Goal: Use online tool/utility: Utilize a website feature to perform a specific function

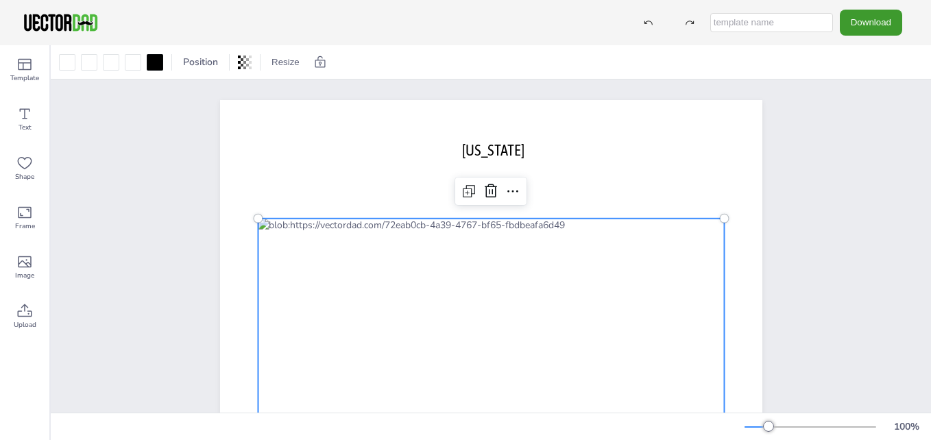
scroll to position [137, 0]
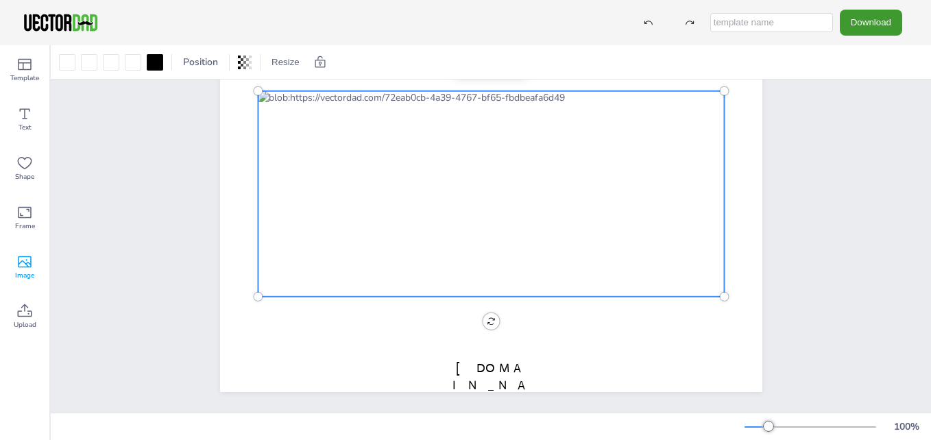
click at [27, 265] on icon at bounding box center [25, 262] width 14 height 12
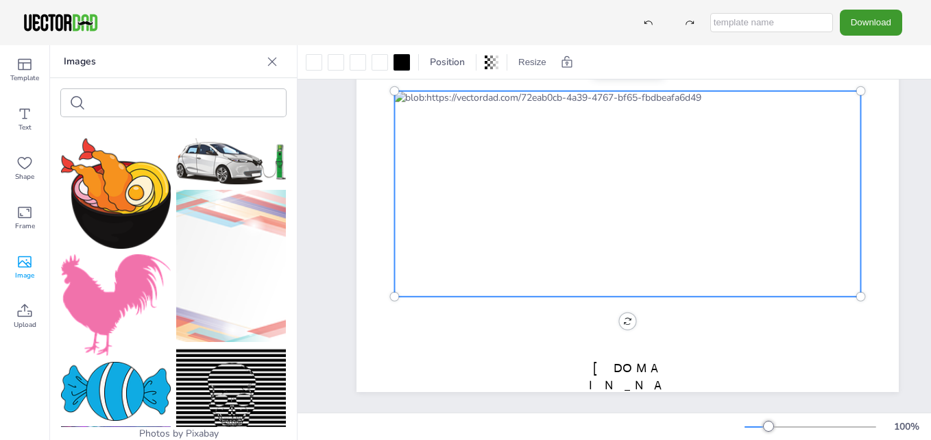
click at [25, 262] on icon at bounding box center [25, 262] width 14 height 12
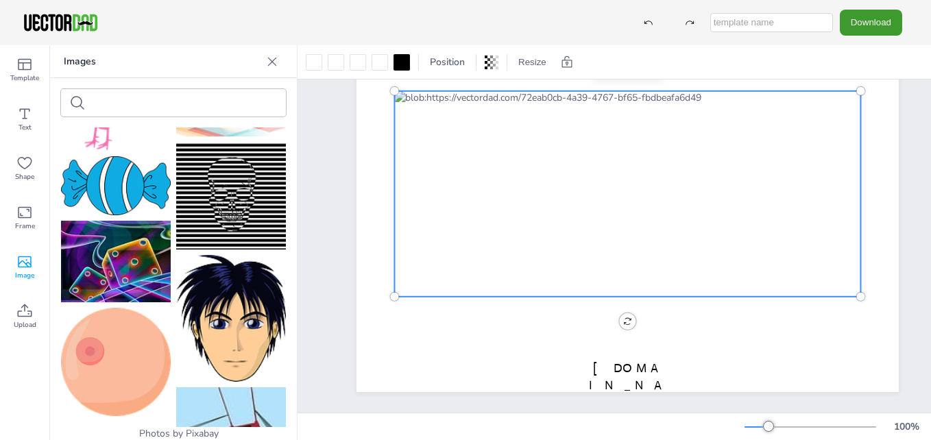
scroll to position [0, 0]
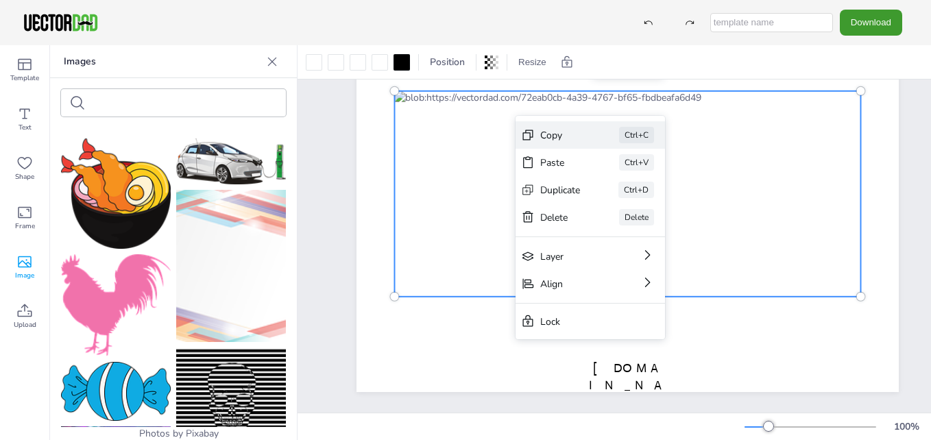
click at [555, 139] on div "Copy" at bounding box center [560, 135] width 40 height 13
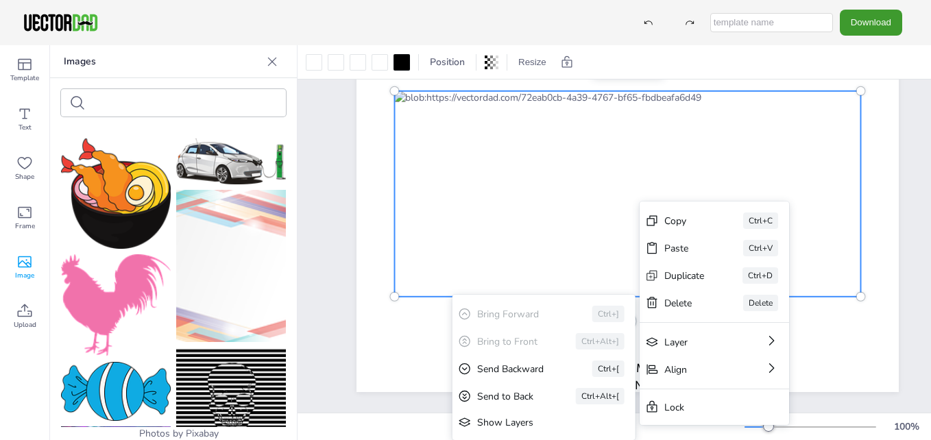
click at [540, 423] on div "Show Layers" at bounding box center [534, 422] width 114 height 13
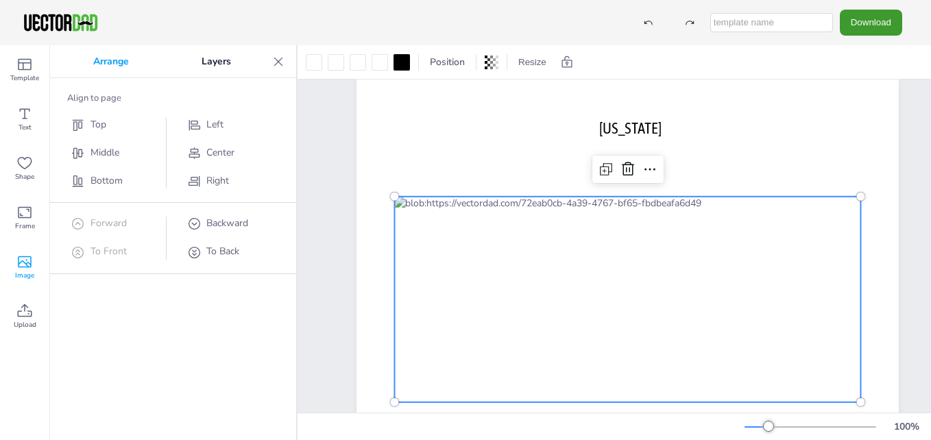
scroll to position [1, 0]
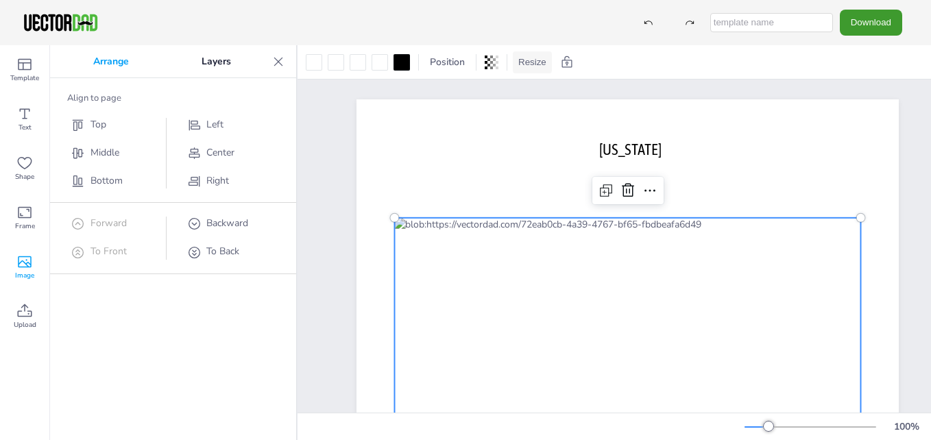
click at [535, 62] on button "Resize" at bounding box center [532, 62] width 39 height 22
click at [280, 60] on icon at bounding box center [278, 61] width 9 height 9
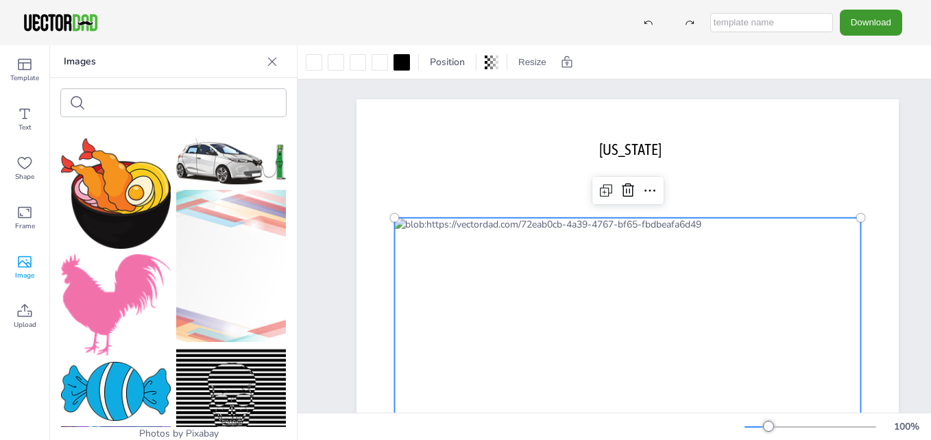
click at [271, 62] on icon at bounding box center [272, 62] width 14 height 14
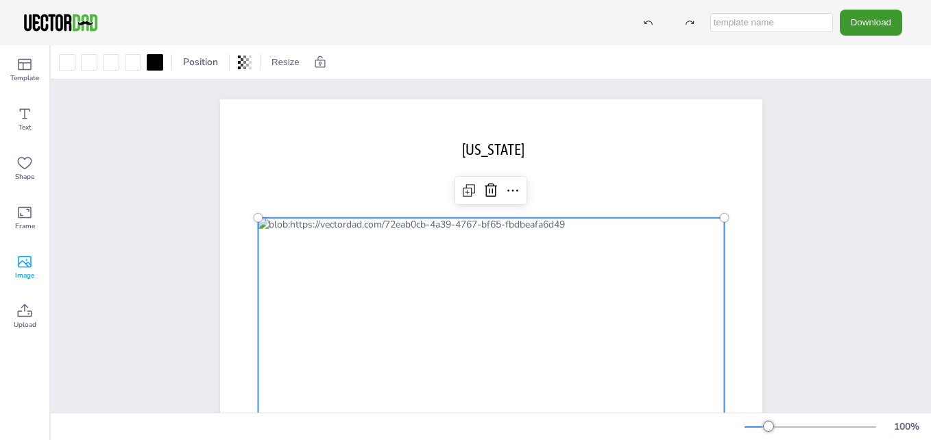
click at [27, 264] on icon at bounding box center [24, 262] width 16 height 16
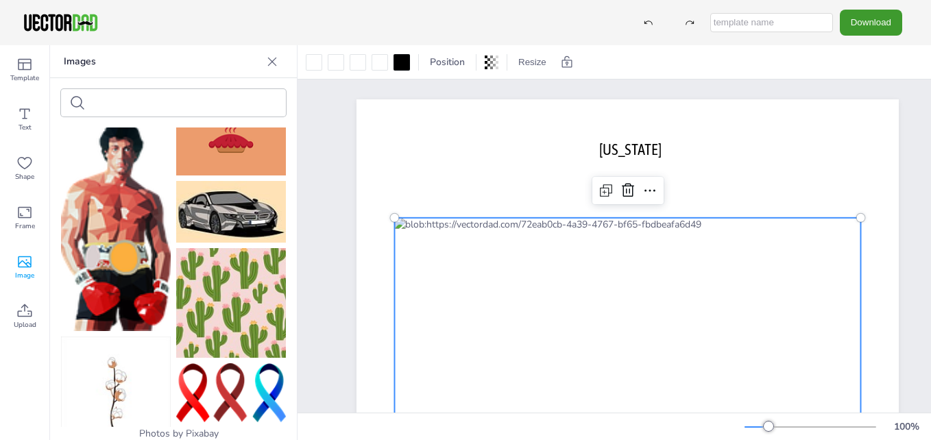
scroll to position [1584, 0]
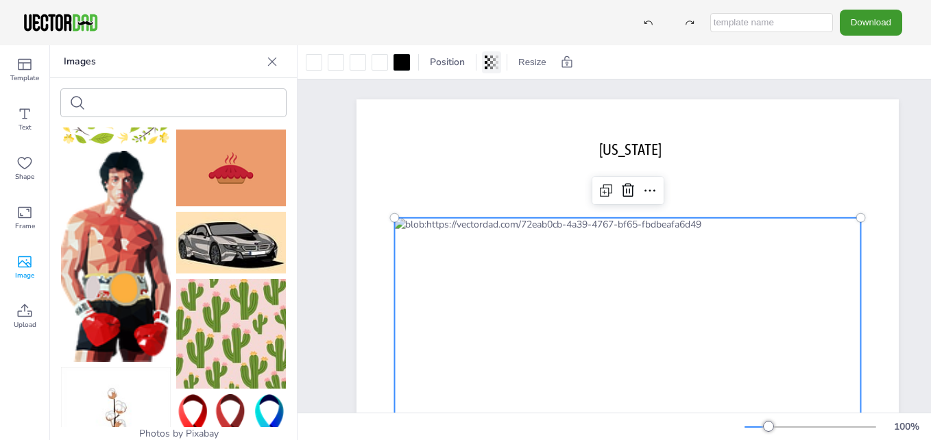
click at [495, 60] on icon at bounding box center [494, 62] width 3 height 8
type input "100"
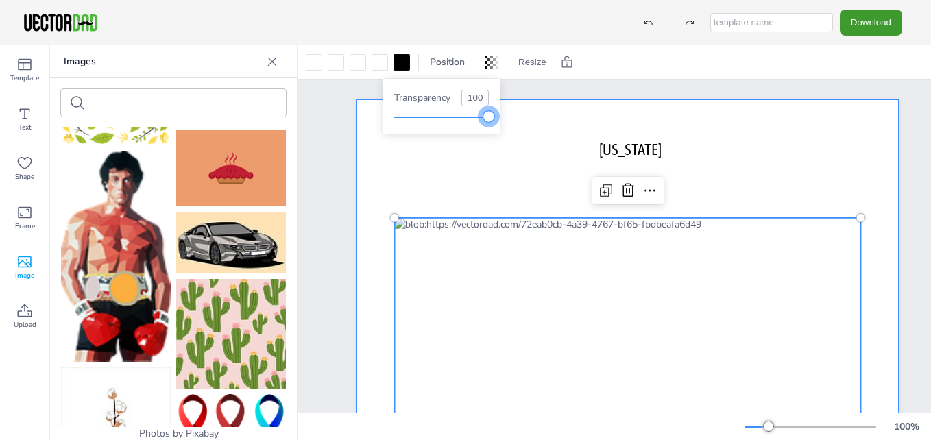
drag, startPoint x: 492, startPoint y: 117, endPoint x: 530, endPoint y: 121, distance: 37.9
click at [528, 123] on body "Download Template Text Shape Frame Image Upload Images Photos by Pixabay Upload…" at bounding box center [465, 220] width 931 height 440
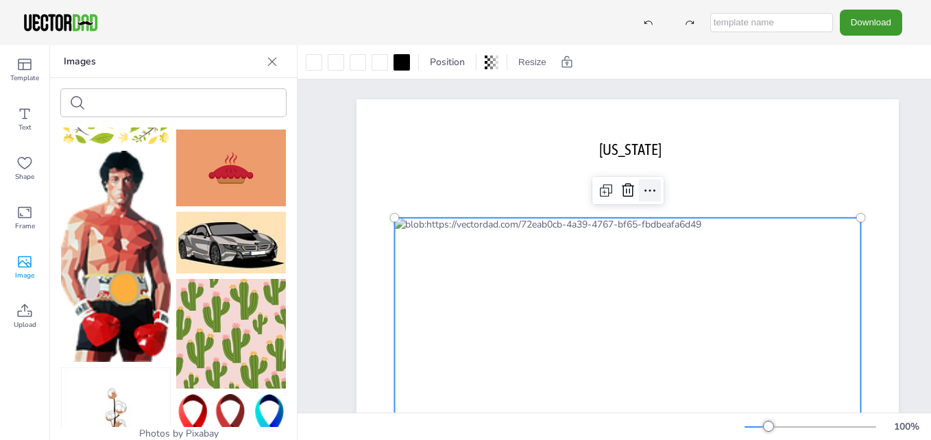
click at [650, 191] on icon at bounding box center [649, 190] width 16 height 16
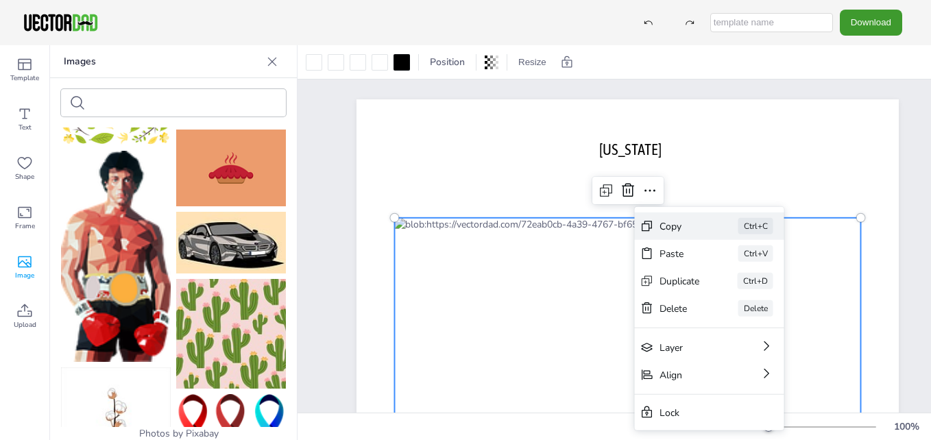
click at [661, 227] on div "Copy" at bounding box center [679, 225] width 40 height 13
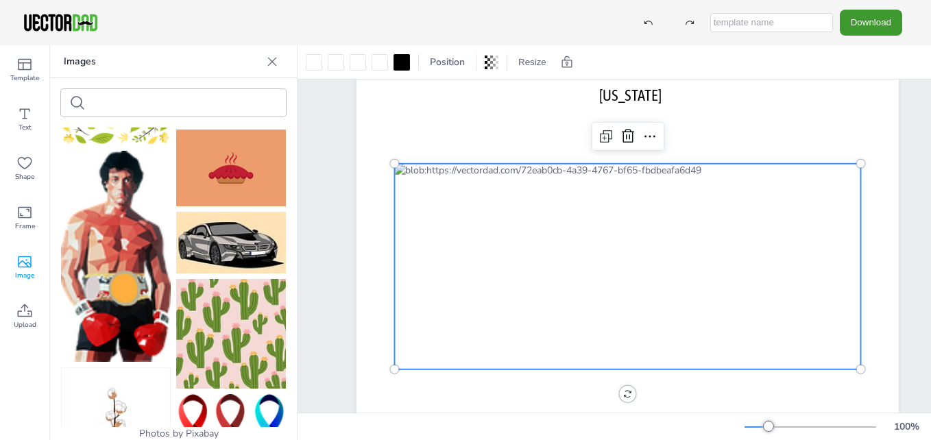
scroll to position [138, 0]
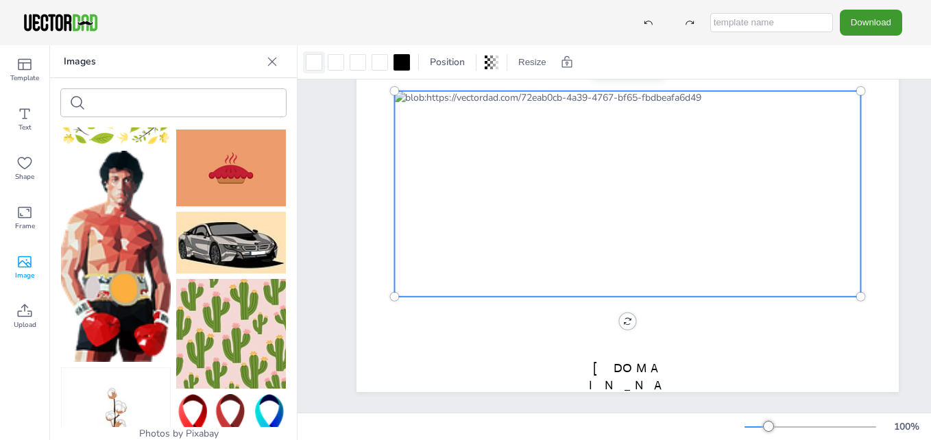
click at [317, 69] on div at bounding box center [314, 62] width 16 height 16
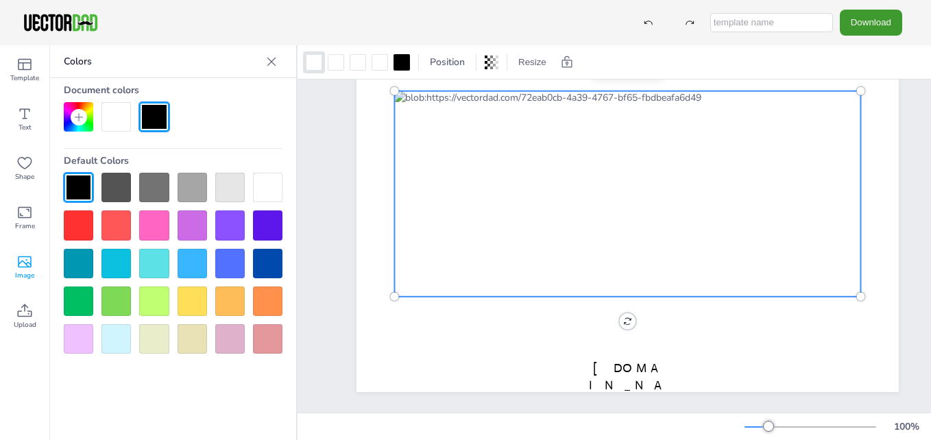
click at [280, 184] on div at bounding box center [267, 187] width 29 height 29
click at [271, 184] on div at bounding box center [267, 187] width 29 height 29
click at [332, 61] on div at bounding box center [336, 62] width 16 height 16
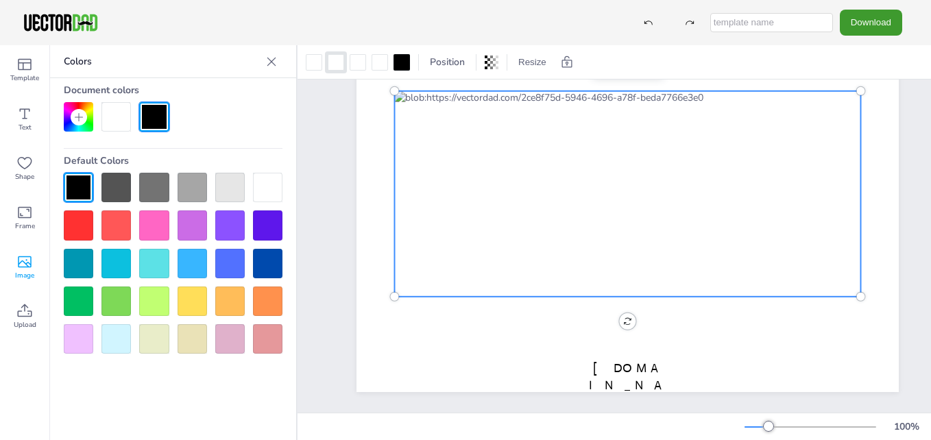
click at [271, 184] on div at bounding box center [267, 187] width 29 height 29
click at [354, 62] on div at bounding box center [357, 62] width 16 height 16
click at [272, 185] on div at bounding box center [267, 187] width 29 height 29
click at [377, 60] on div at bounding box center [379, 62] width 16 height 16
click at [273, 186] on div at bounding box center [267, 187] width 29 height 29
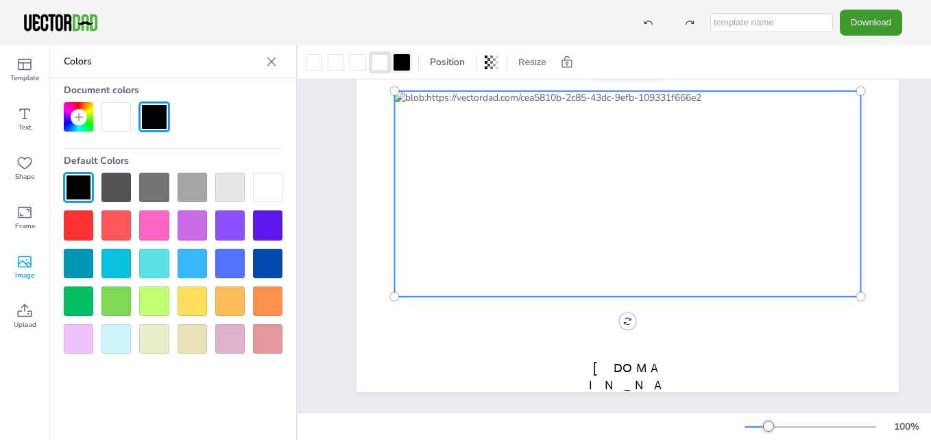
click at [403, 64] on div at bounding box center [401, 62] width 16 height 16
click at [76, 188] on div at bounding box center [78, 187] width 29 height 29
click at [269, 59] on icon at bounding box center [271, 61] width 9 height 9
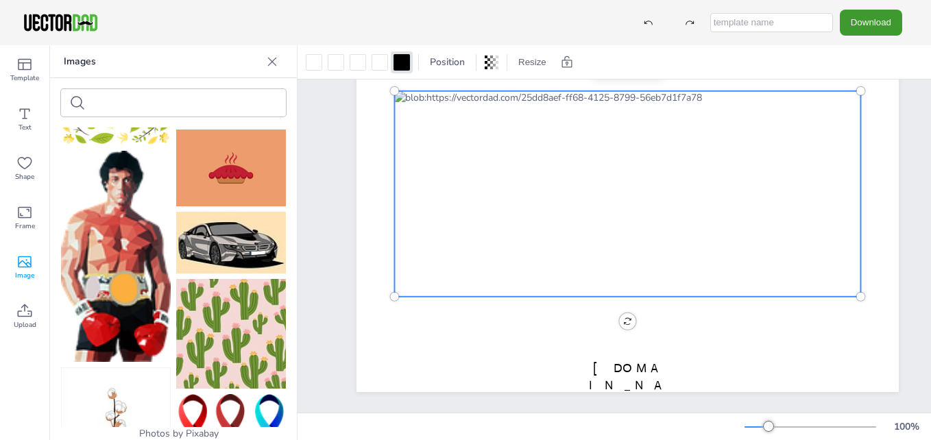
click at [269, 63] on icon at bounding box center [272, 62] width 14 height 14
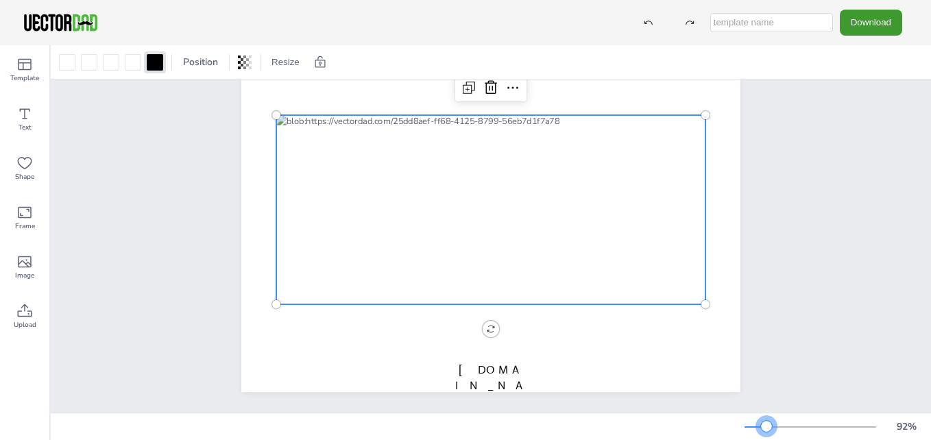
scroll to position [104, 0]
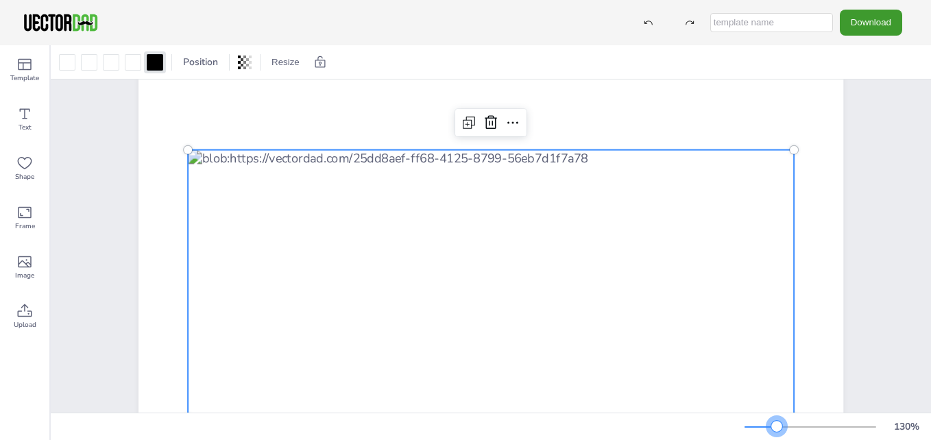
drag, startPoint x: 766, startPoint y: 429, endPoint x: 778, endPoint y: 428, distance: 11.7
click at [778, 428] on div at bounding box center [776, 426] width 11 height 11
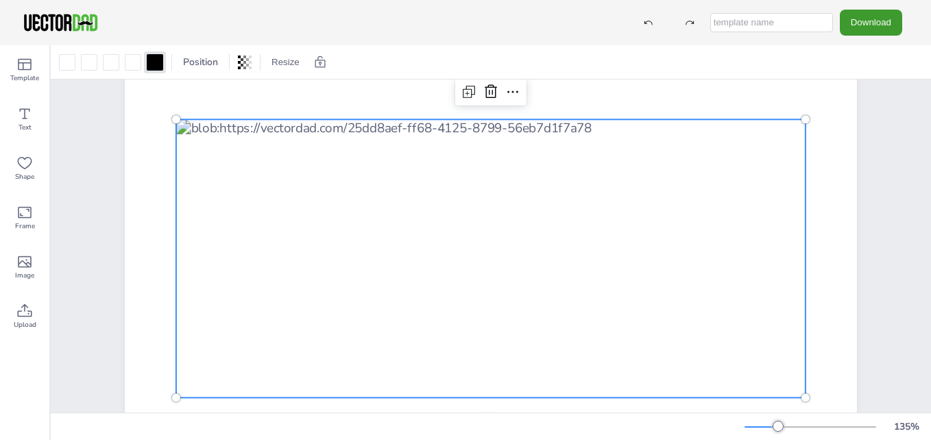
scroll to position [173, 0]
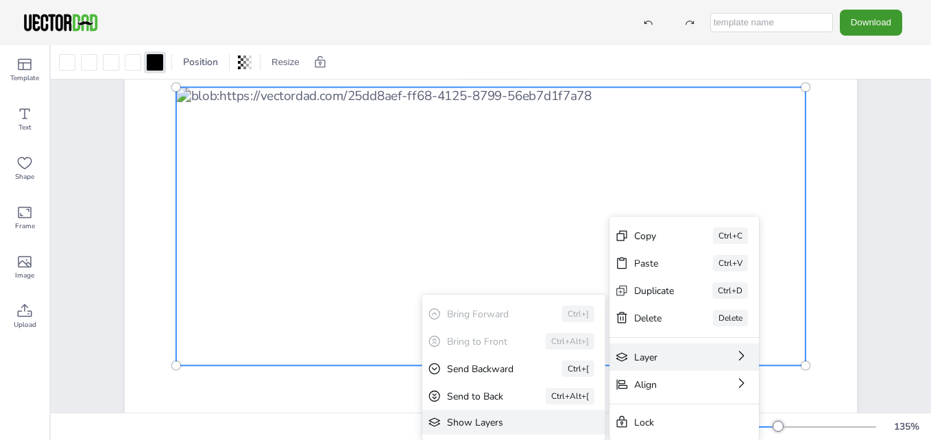
click at [496, 418] on div "Show Layers" at bounding box center [504, 422] width 114 height 13
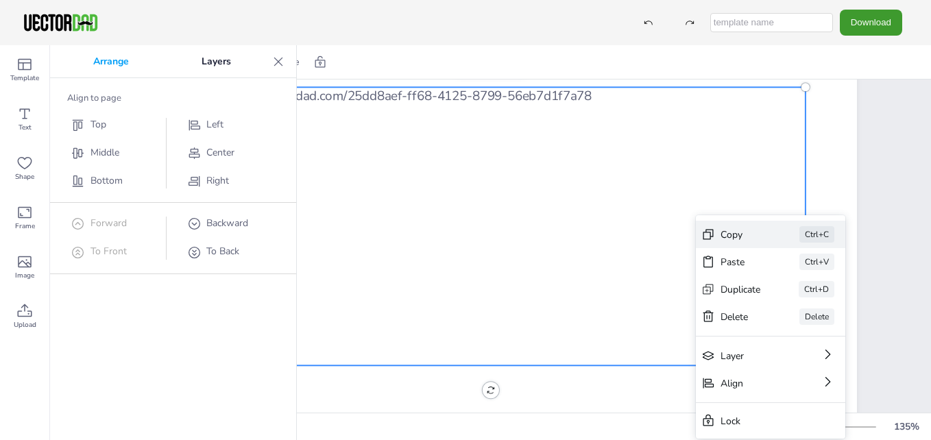
click at [718, 236] on div "Copy Ctrl+C" at bounding box center [770, 234] width 149 height 27
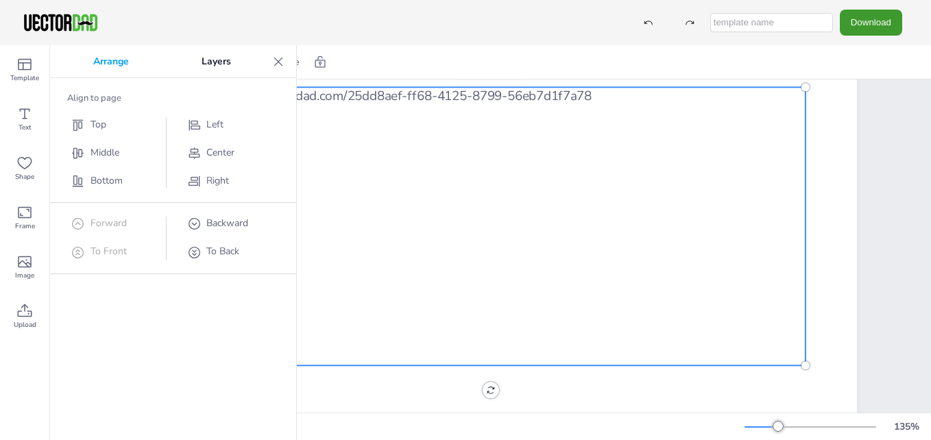
click at [283, 62] on icon at bounding box center [278, 62] width 14 height 14
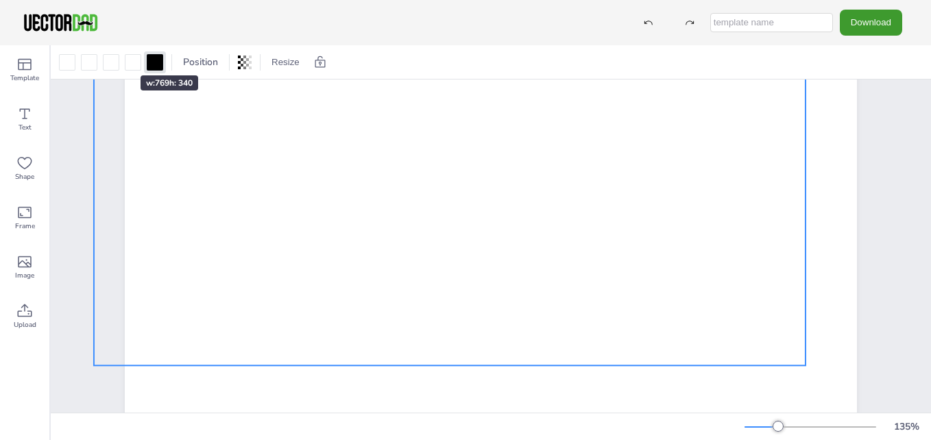
drag, startPoint x: 168, startPoint y: 87, endPoint x: 99, endPoint y: 51, distance: 77.6
click at [99, 51] on div "Position Resize A4 Landscape (11.75in x 8.25in) US Letter Landscape (11in x 8.5…" at bounding box center [491, 242] width 880 height 395
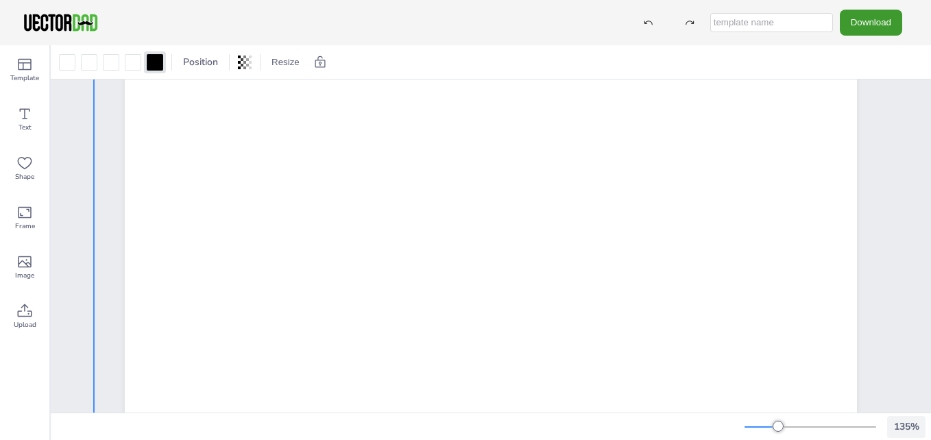
drag, startPoint x: 800, startPoint y: 364, endPoint x: 899, endPoint y: 425, distance: 116.6
click at [899, 425] on div "Position Resize A4 Landscape (11.75in x 8.25in) US Letter Landscape (11in x 8.5…" at bounding box center [491, 242] width 880 height 395
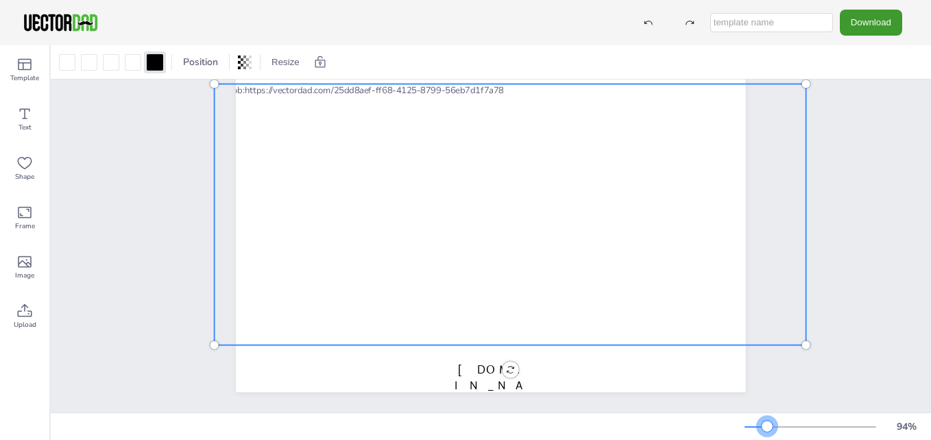
scroll to position [112, 0]
drag, startPoint x: 776, startPoint y: 426, endPoint x: 767, endPoint y: 426, distance: 9.6
click at [767, 426] on div at bounding box center [766, 426] width 11 height 11
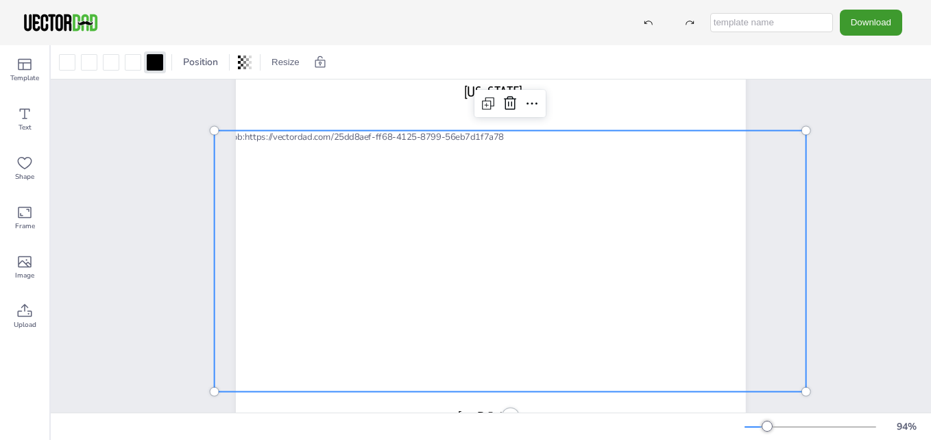
scroll to position [0, 0]
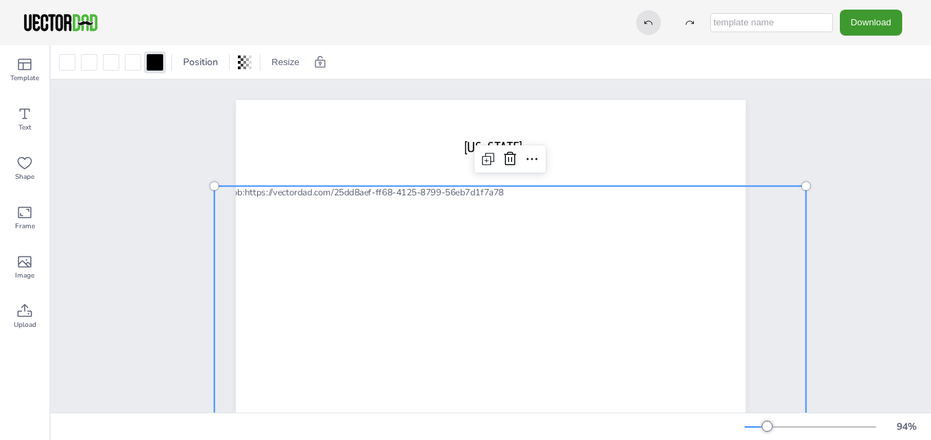
click at [647, 26] on icon at bounding box center [648, 23] width 10 height 10
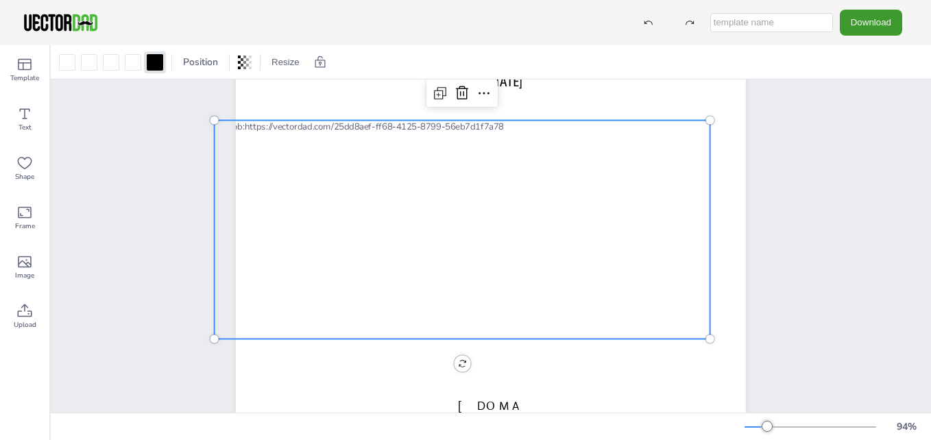
scroll to position [44, 0]
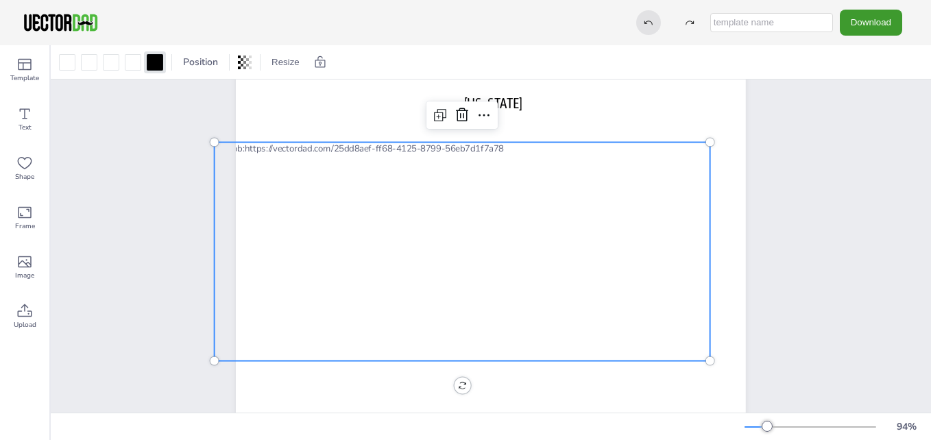
click at [649, 25] on icon at bounding box center [648, 23] width 10 height 10
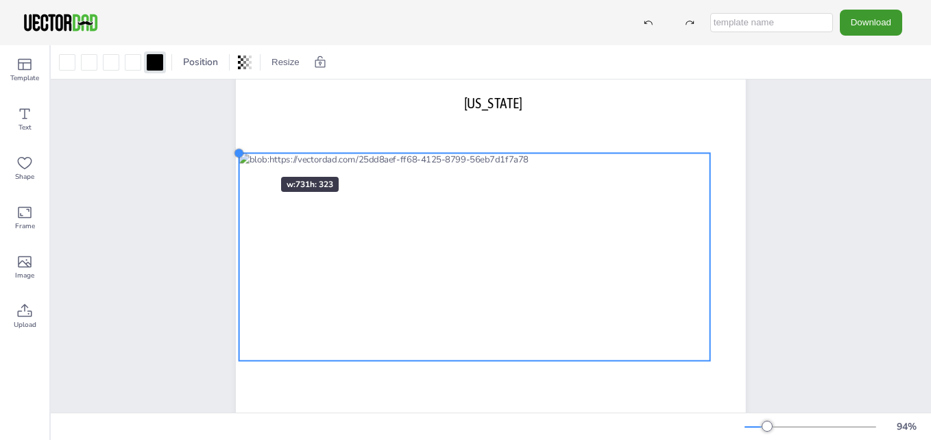
drag, startPoint x: 269, startPoint y: 167, endPoint x: 239, endPoint y: 152, distance: 32.8
click at [239, 152] on div at bounding box center [239, 152] width 11 height 11
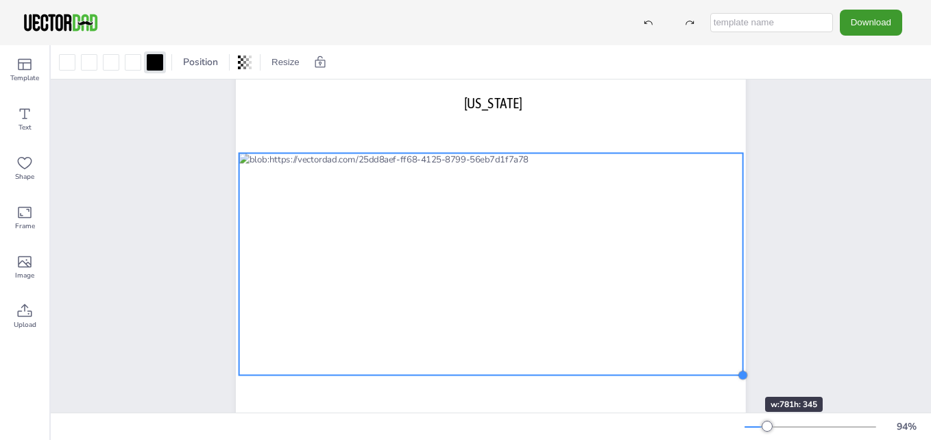
drag, startPoint x: 702, startPoint y: 358, endPoint x: 724, endPoint y: 372, distance: 25.7
click at [724, 372] on div "[US_STATE] [DOMAIN_NAME]" at bounding box center [491, 253] width 510 height 394
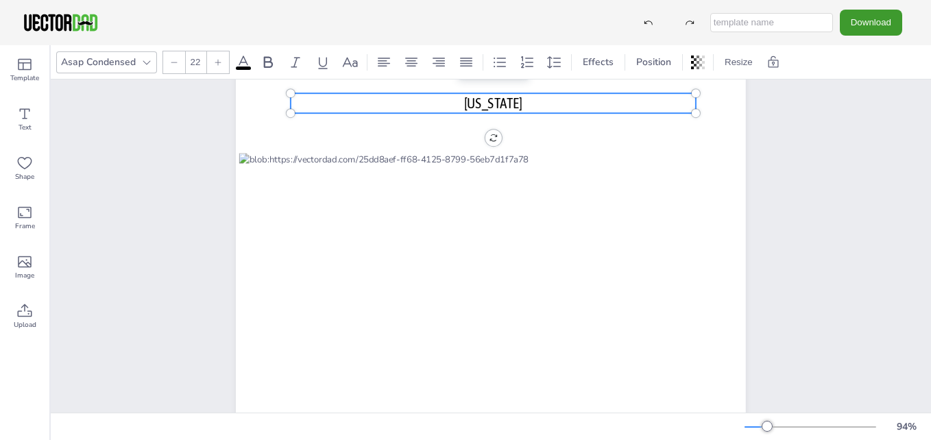
click at [557, 103] on p "[US_STATE]" at bounding box center [493, 103] width 405 height 20
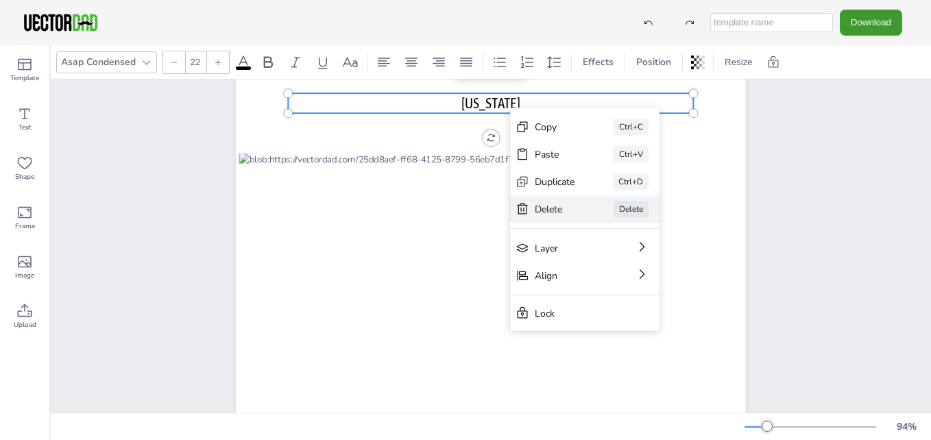
click at [543, 206] on div "Delete" at bounding box center [555, 209] width 40 height 13
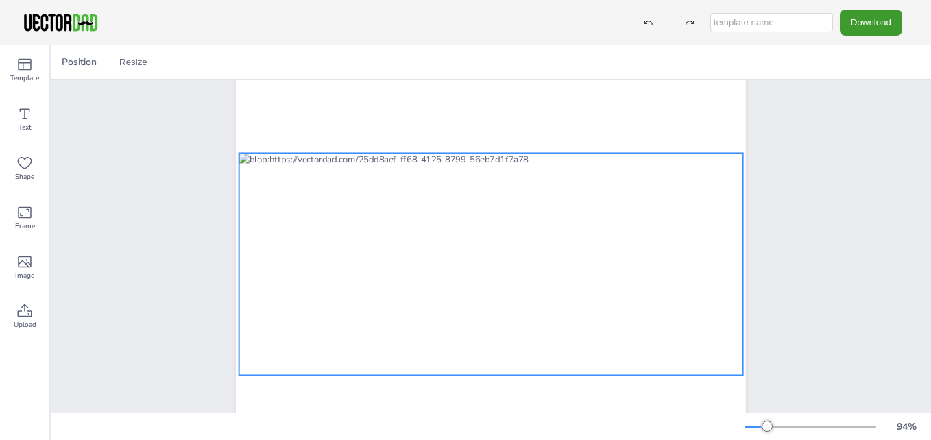
scroll to position [112, 0]
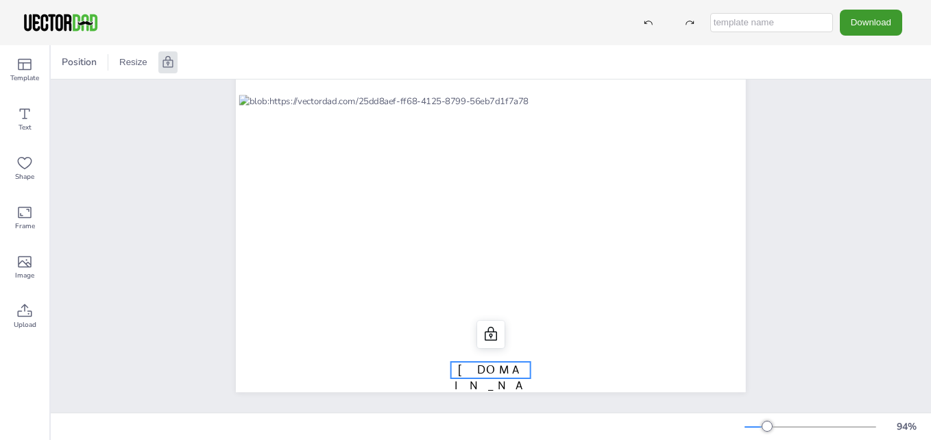
click at [511, 363] on span "[DOMAIN_NAME]" at bounding box center [490, 386] width 72 height 47
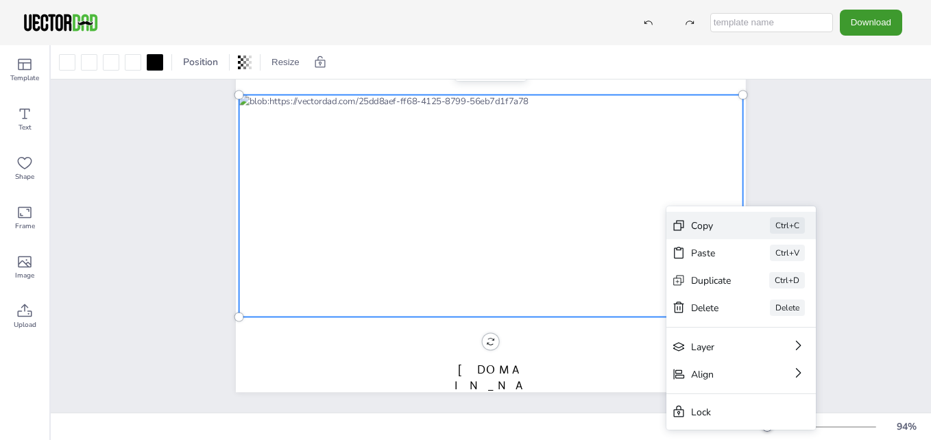
click at [700, 225] on div "Copy" at bounding box center [711, 225] width 40 height 13
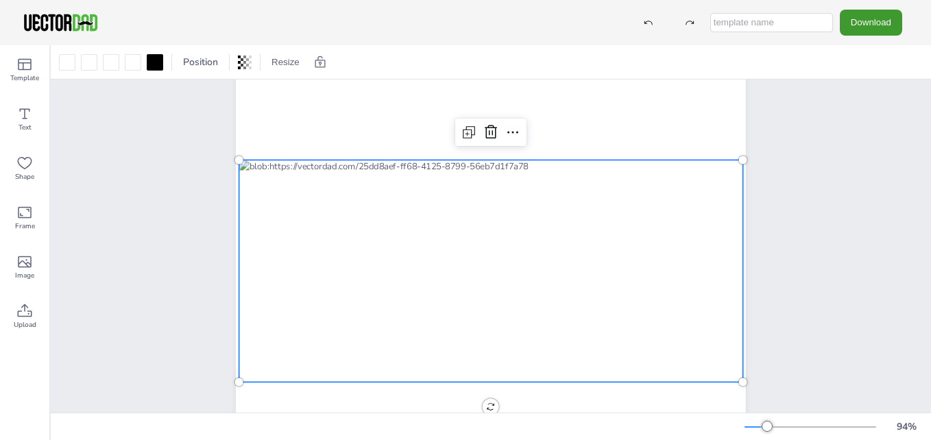
scroll to position [0, 0]
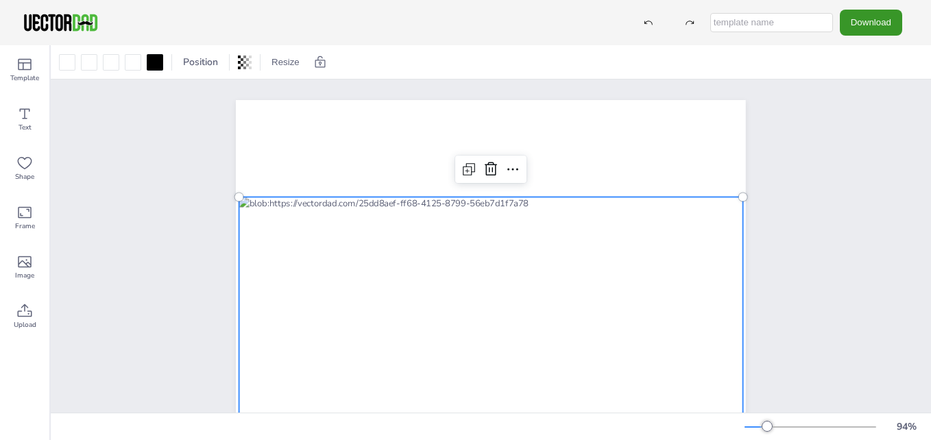
click at [874, 22] on button "Download" at bounding box center [870, 22] width 62 height 25
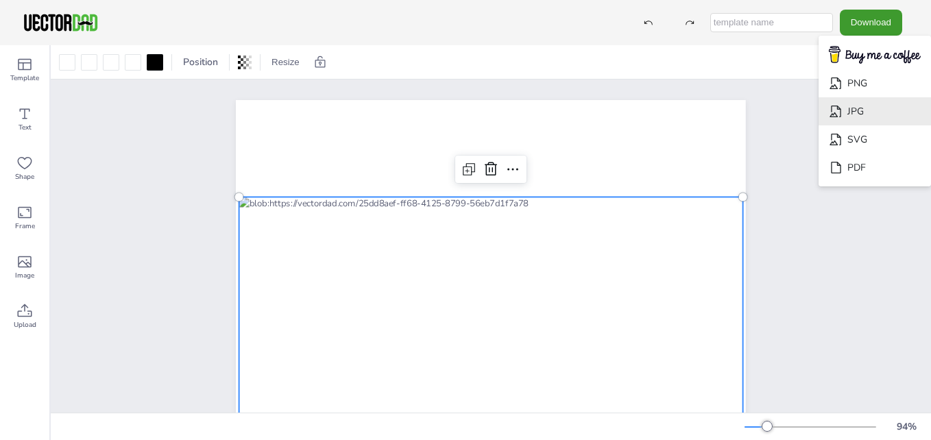
click at [848, 103] on li "JPG" at bounding box center [874, 111] width 112 height 28
